Goal: Task Accomplishment & Management: Manage account settings

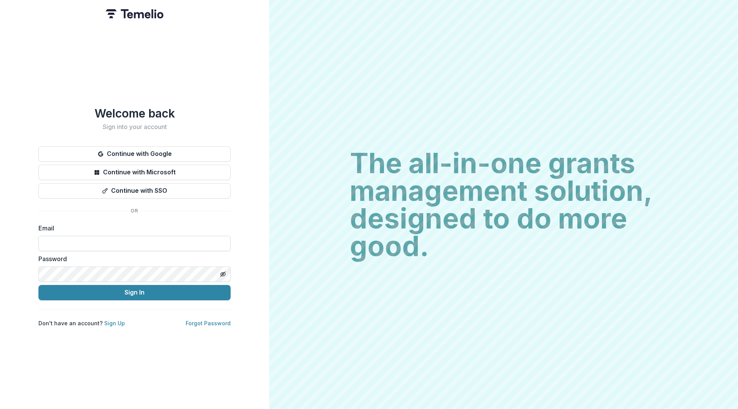
click at [111, 206] on input at bounding box center [134, 243] width 192 height 15
type input "**********"
click at [38, 206] on button "Sign In" at bounding box center [134, 292] width 192 height 15
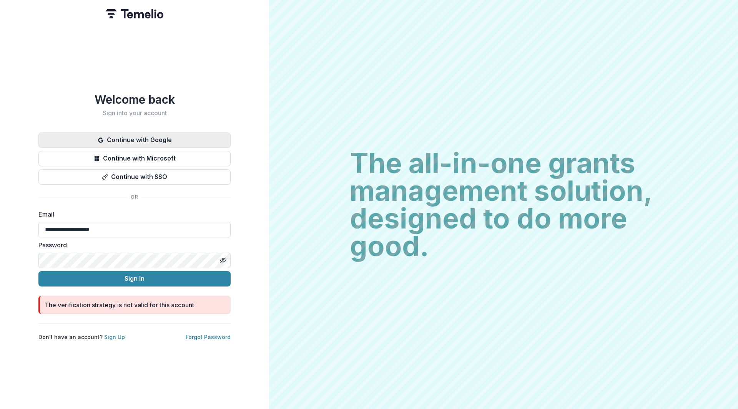
click at [105, 137] on button "Continue with Google" at bounding box center [134, 140] width 192 height 15
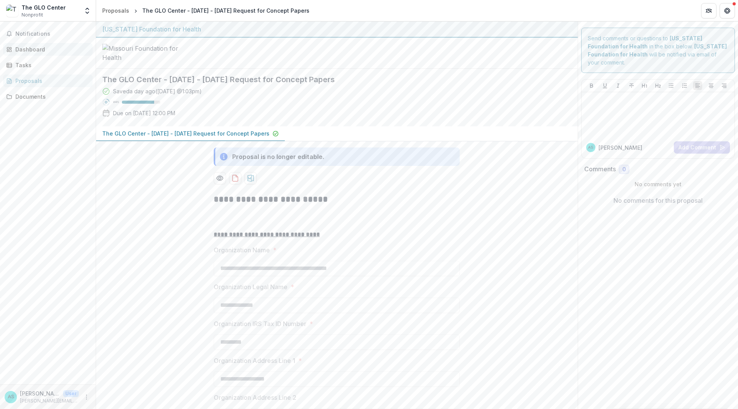
click at [20, 45] on div "Dashboard" at bounding box center [50, 49] width 71 height 8
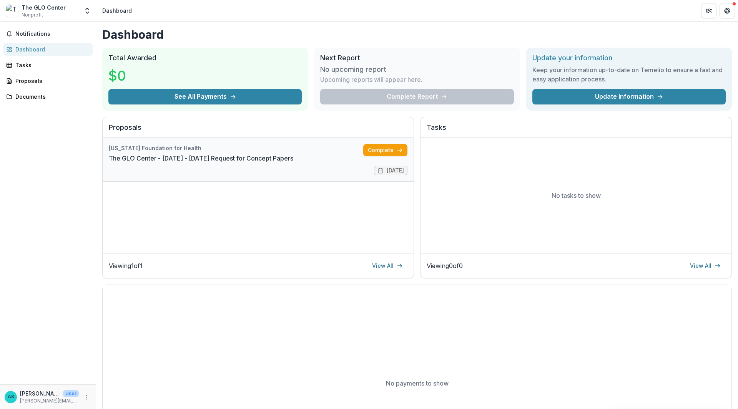
click at [293, 163] on link "The GLO Center - 2025 - 2025 Request for Concept Papers" at bounding box center [201, 158] width 184 height 9
